Goal: Find specific fact: Find specific page/section

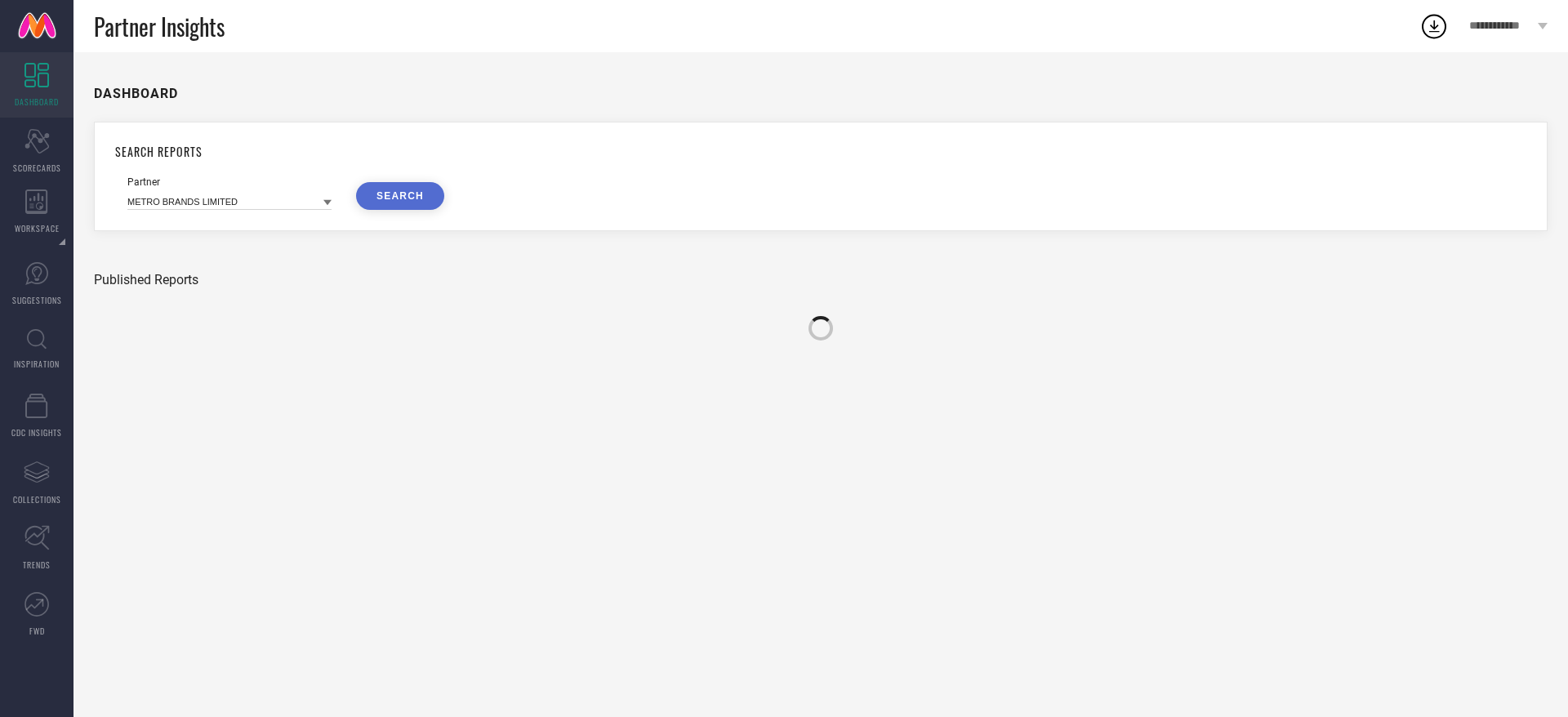
click at [3, 352] on link "INSPIRATION" at bounding box center [36, 349] width 74 height 65
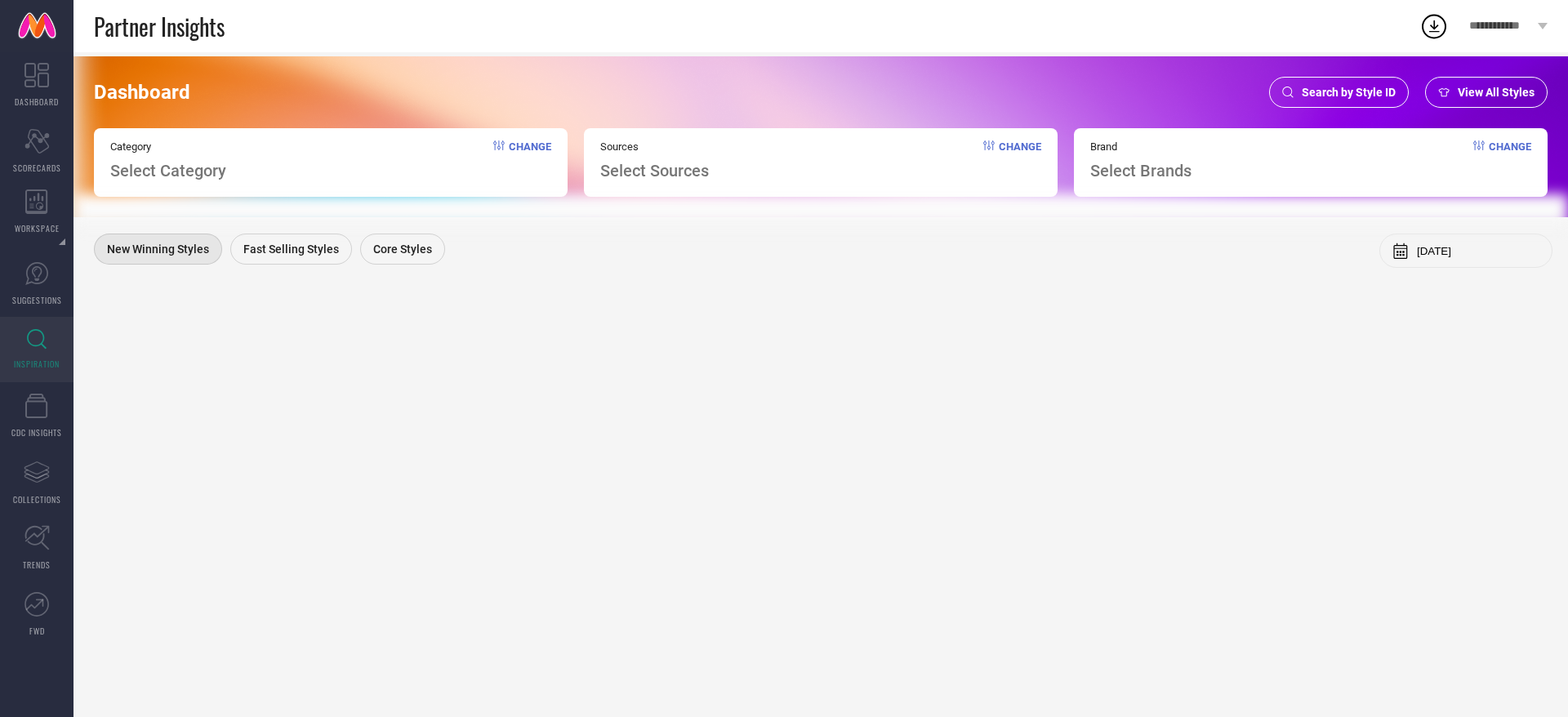
click at [1361, 97] on span "Search by Style ID" at bounding box center [1348, 92] width 94 height 13
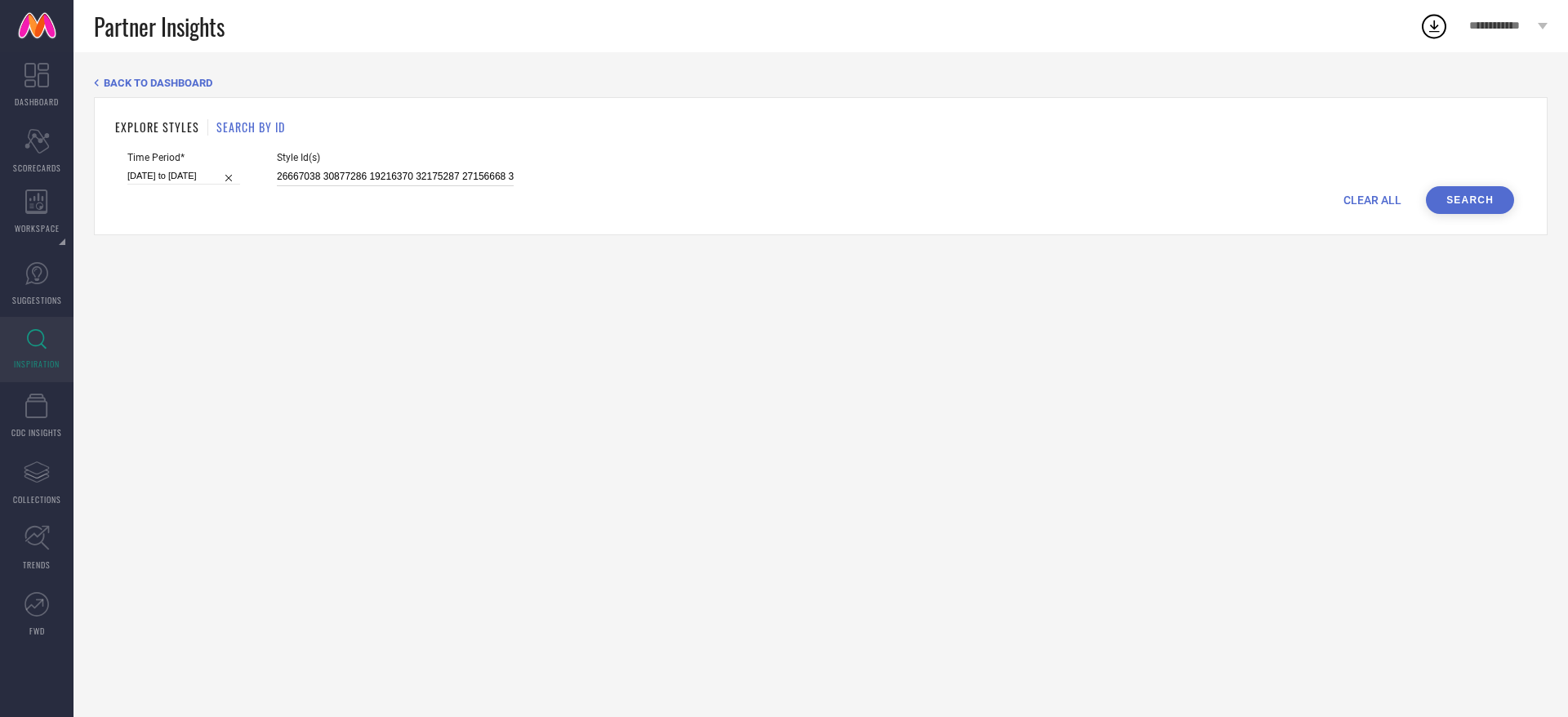
click at [453, 172] on input "26667038 30877286 19216370 32175287 27156668 31060906 20602506 20602526 3349088…" at bounding box center [395, 176] width 237 height 19
paste input "314421"
type input "2314421"
click at [1472, 205] on button "Search" at bounding box center [1469, 199] width 88 height 28
